Goal: Entertainment & Leisure: Consume media (video, audio)

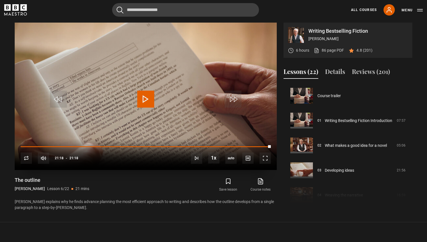
scroll to position [124, 0]
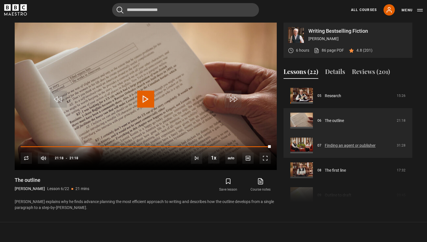
click at [325, 143] on link "Finding an agent or publisher" at bounding box center [350, 146] width 51 height 6
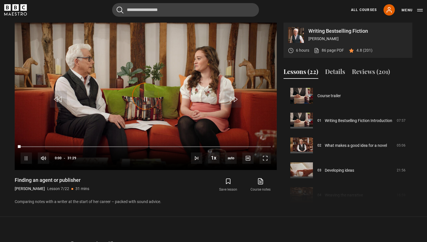
scroll to position [149, 0]
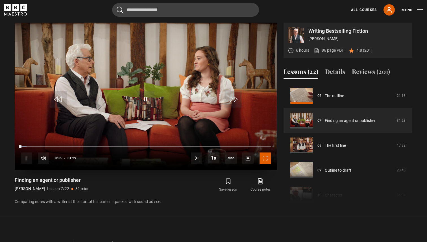
click at [264, 159] on span "Video Player" at bounding box center [265, 158] width 11 height 11
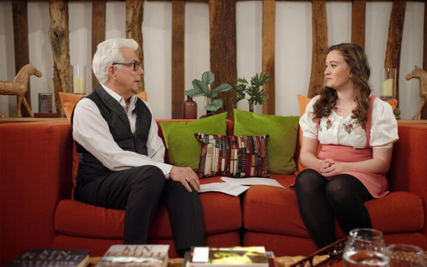
click at [254, 176] on video "Video Player" at bounding box center [213, 133] width 427 height 267
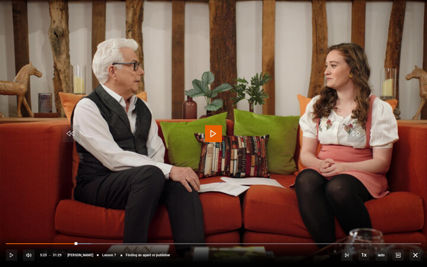
click at [254, 176] on video "Video Player" at bounding box center [213, 133] width 427 height 267
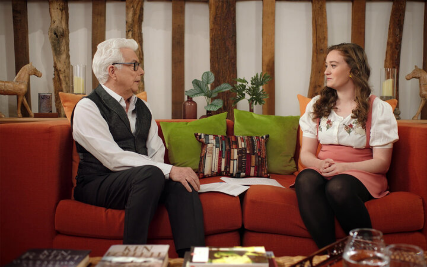
click at [254, 176] on video "Video Player" at bounding box center [213, 133] width 427 height 267
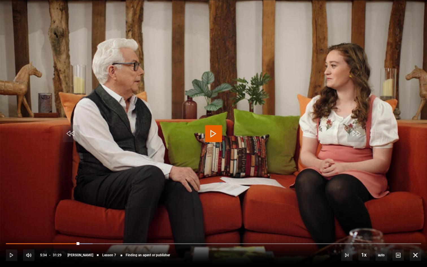
click at [258, 177] on video "Video Player" at bounding box center [213, 133] width 427 height 267
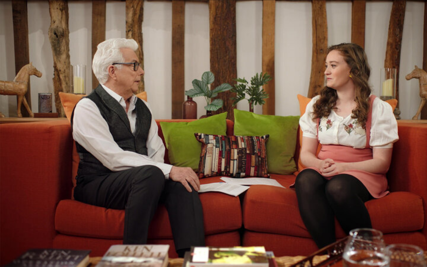
click at [258, 177] on video "Video Player" at bounding box center [213, 133] width 427 height 267
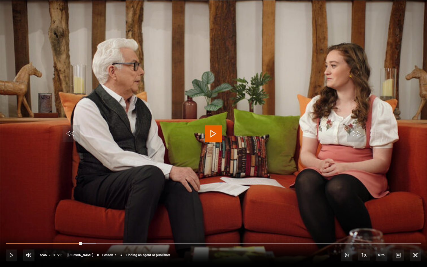
click at [258, 177] on video "Video Player" at bounding box center [213, 133] width 427 height 267
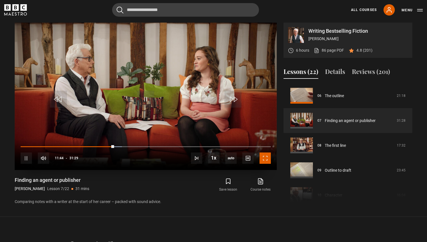
click at [265, 160] on span "Video Player" at bounding box center [265, 158] width 11 height 11
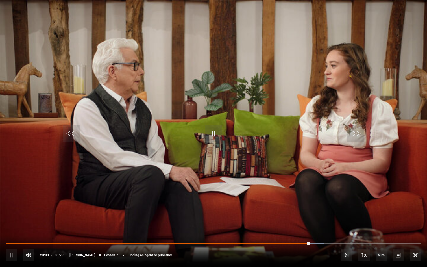
click at [50, 147] on video "Video Player" at bounding box center [213, 133] width 427 height 267
click at [69, 133] on span "Video Player" at bounding box center [71, 133] width 17 height 17
click at [212, 132] on span "Video Player" at bounding box center [213, 133] width 17 height 17
click at [75, 136] on span "Video Player" at bounding box center [71, 133] width 17 height 17
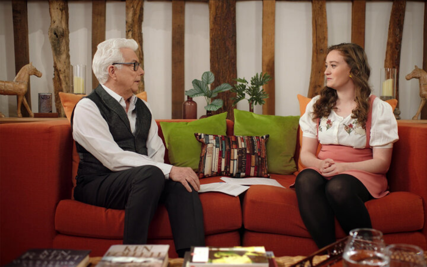
click at [161, 136] on video "Video Player" at bounding box center [213, 133] width 427 height 267
